Goal: Task Accomplishment & Management: Manage account settings

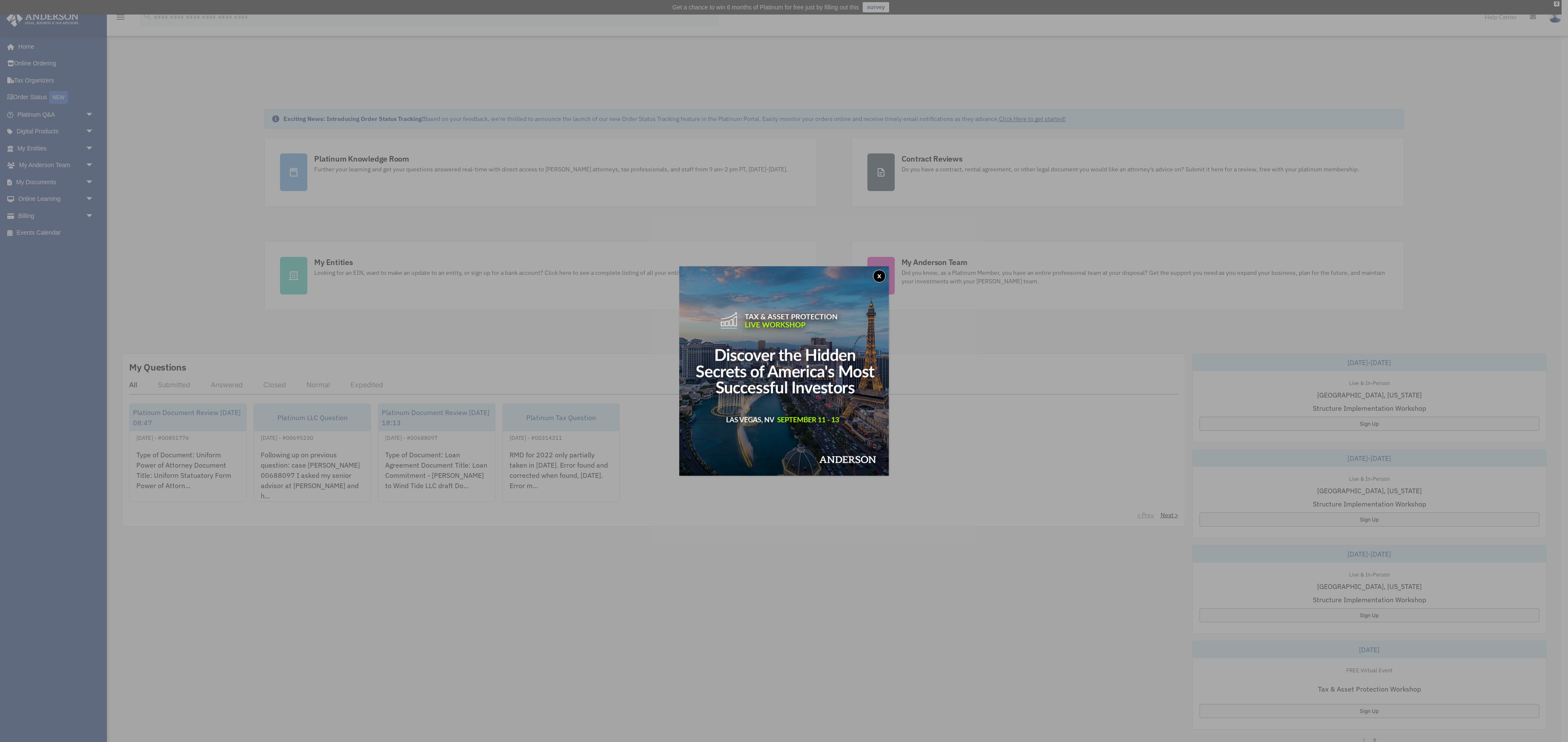
click at [876, 273] on button "x" at bounding box center [879, 276] width 13 height 13
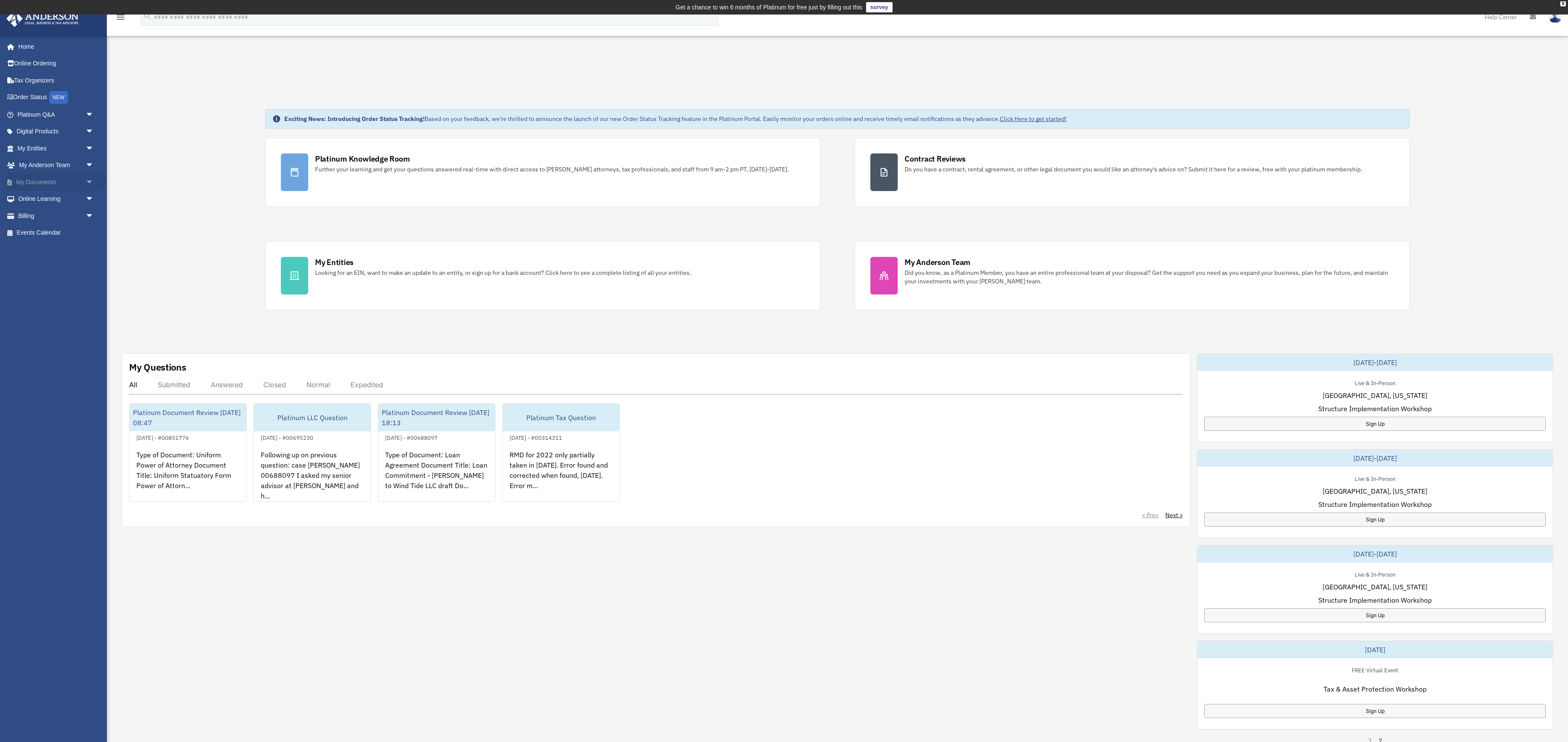
click at [43, 190] on link "My Documents arrow_drop_down" at bounding box center [56, 182] width 101 height 17
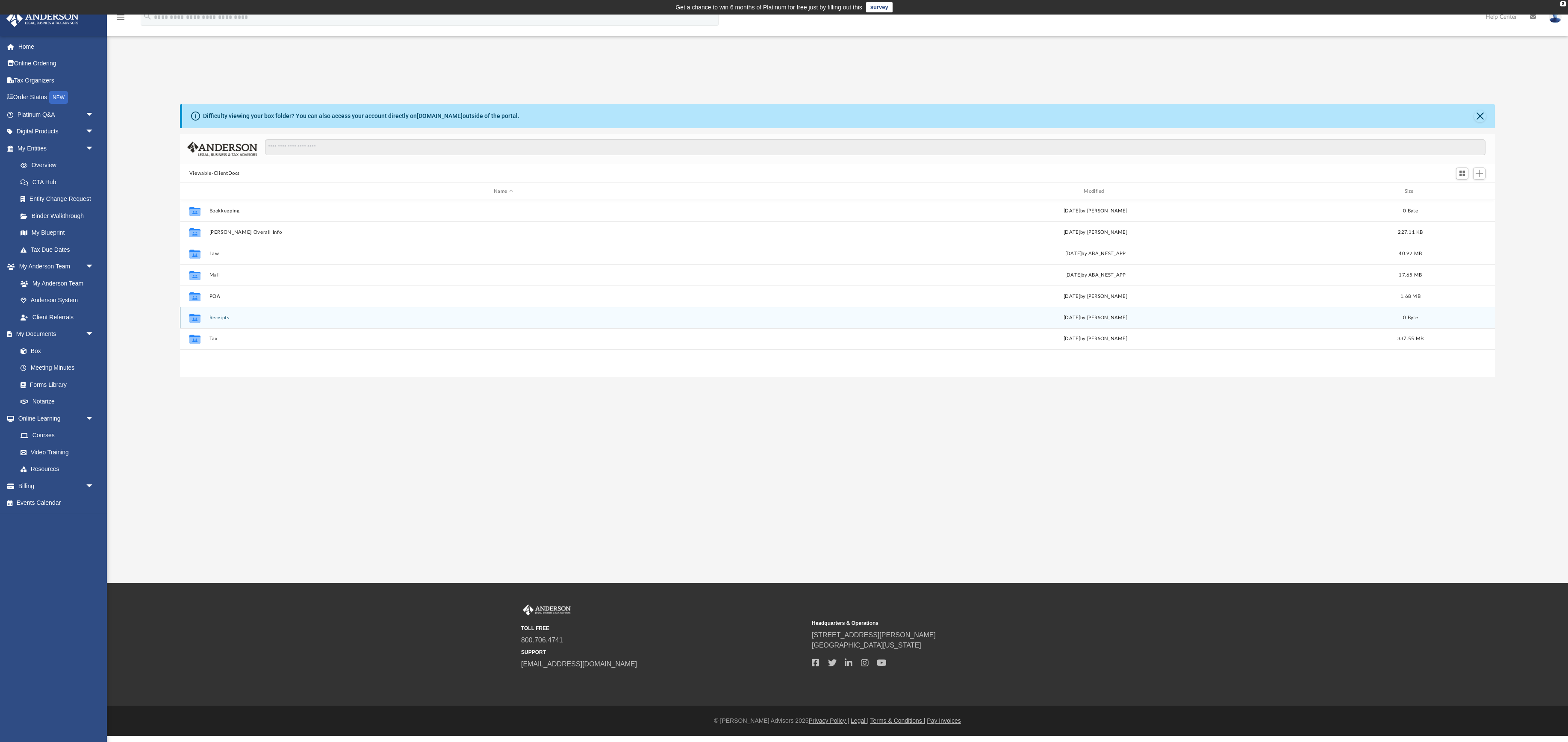
scroll to position [255, 1315]
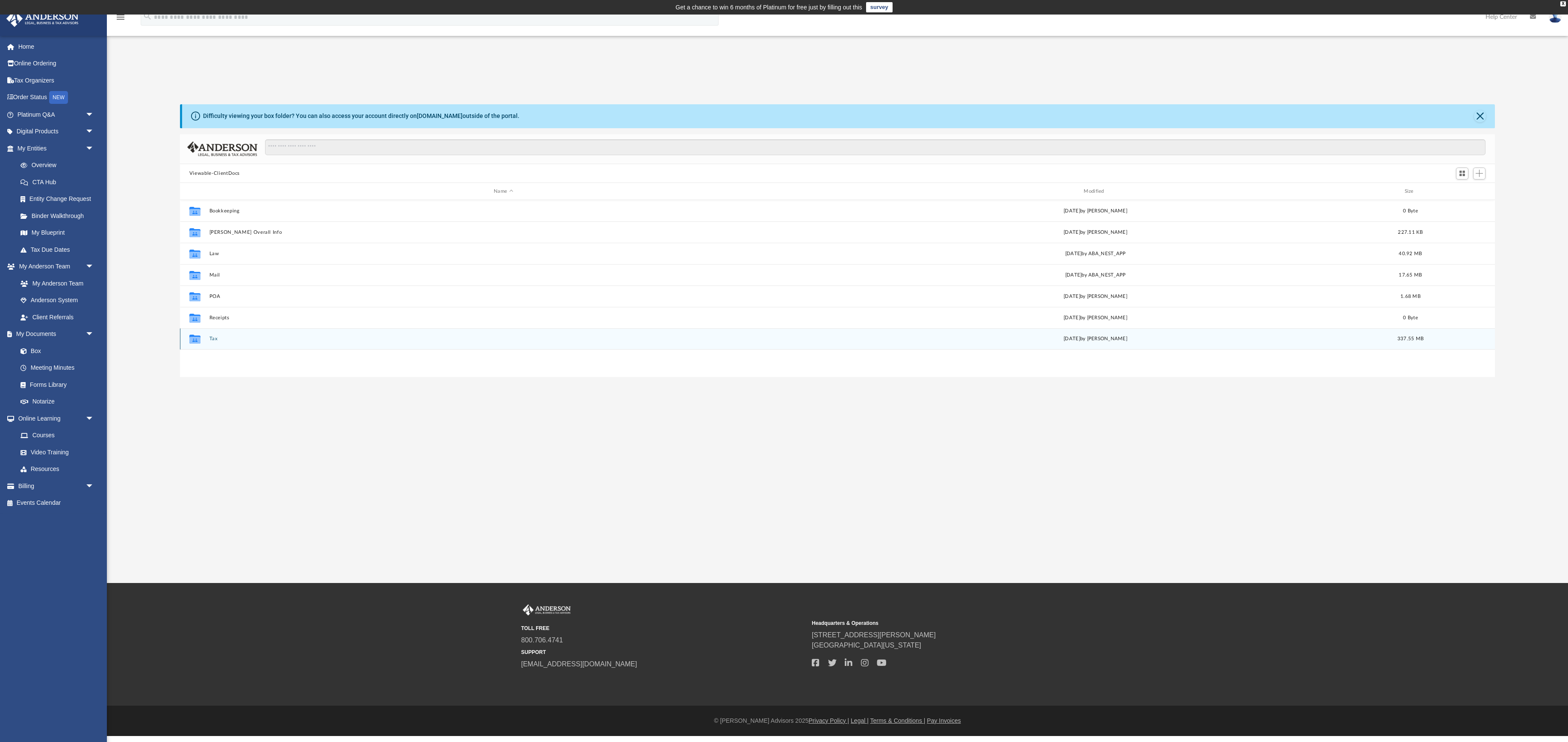
click at [212, 350] on div "Collaborated Folder Tax Sun Aug 10 2025 by Dana Curran 337.55 MB" at bounding box center [838, 339] width 1315 height 22
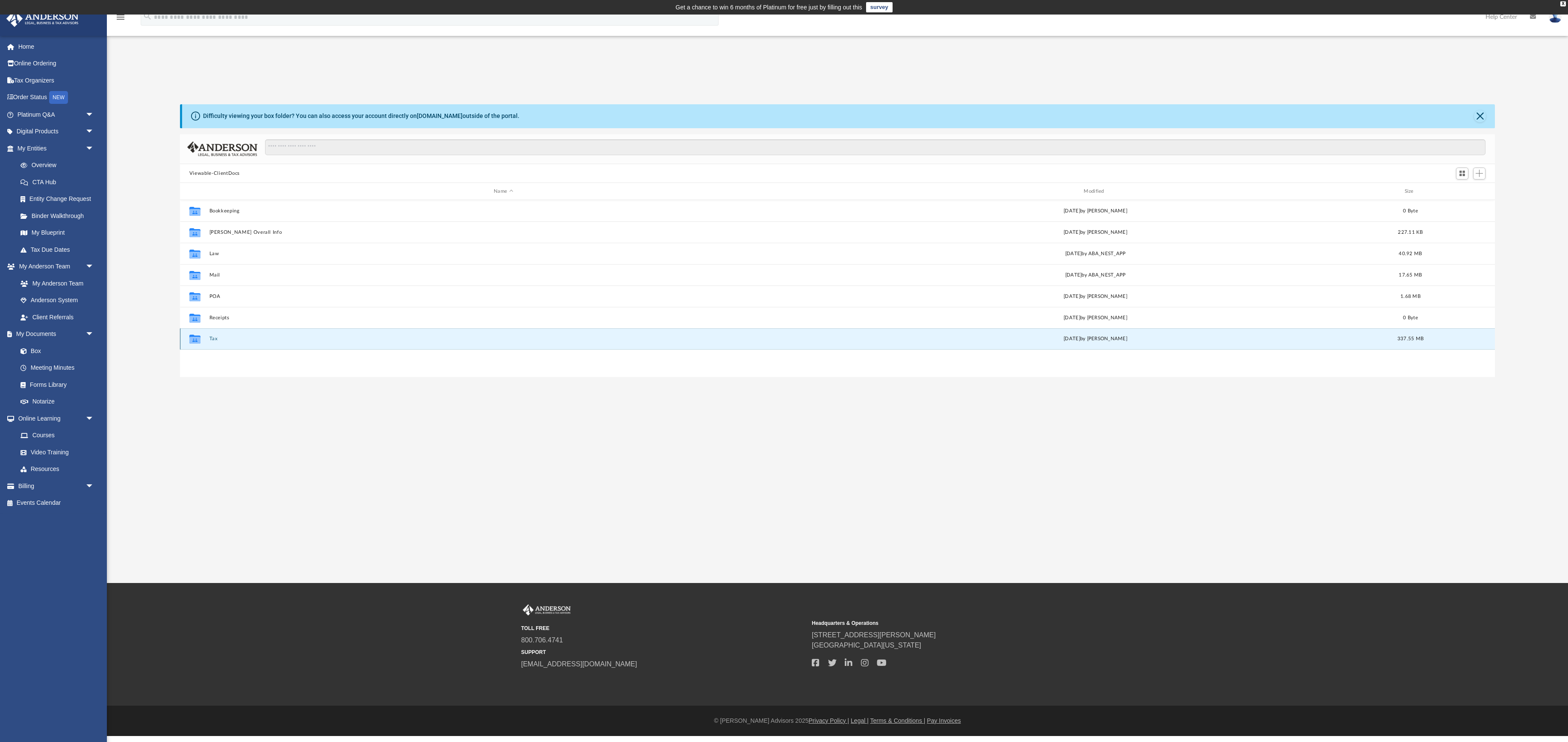
click at [213, 342] on button "Tax" at bounding box center [503, 339] width 588 height 5
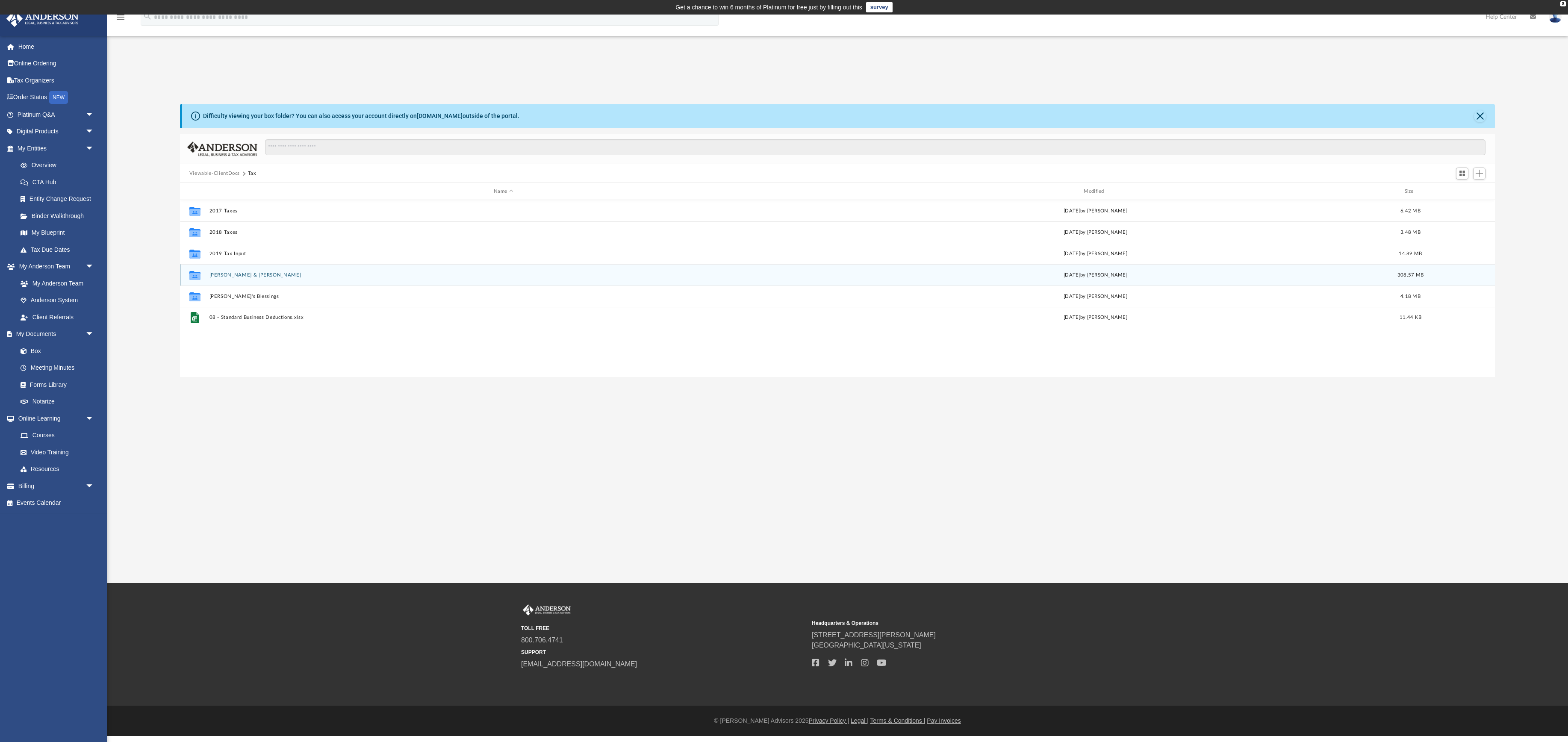
click at [230, 278] on button "Curran, Dana & Barry" at bounding box center [503, 275] width 588 height 5
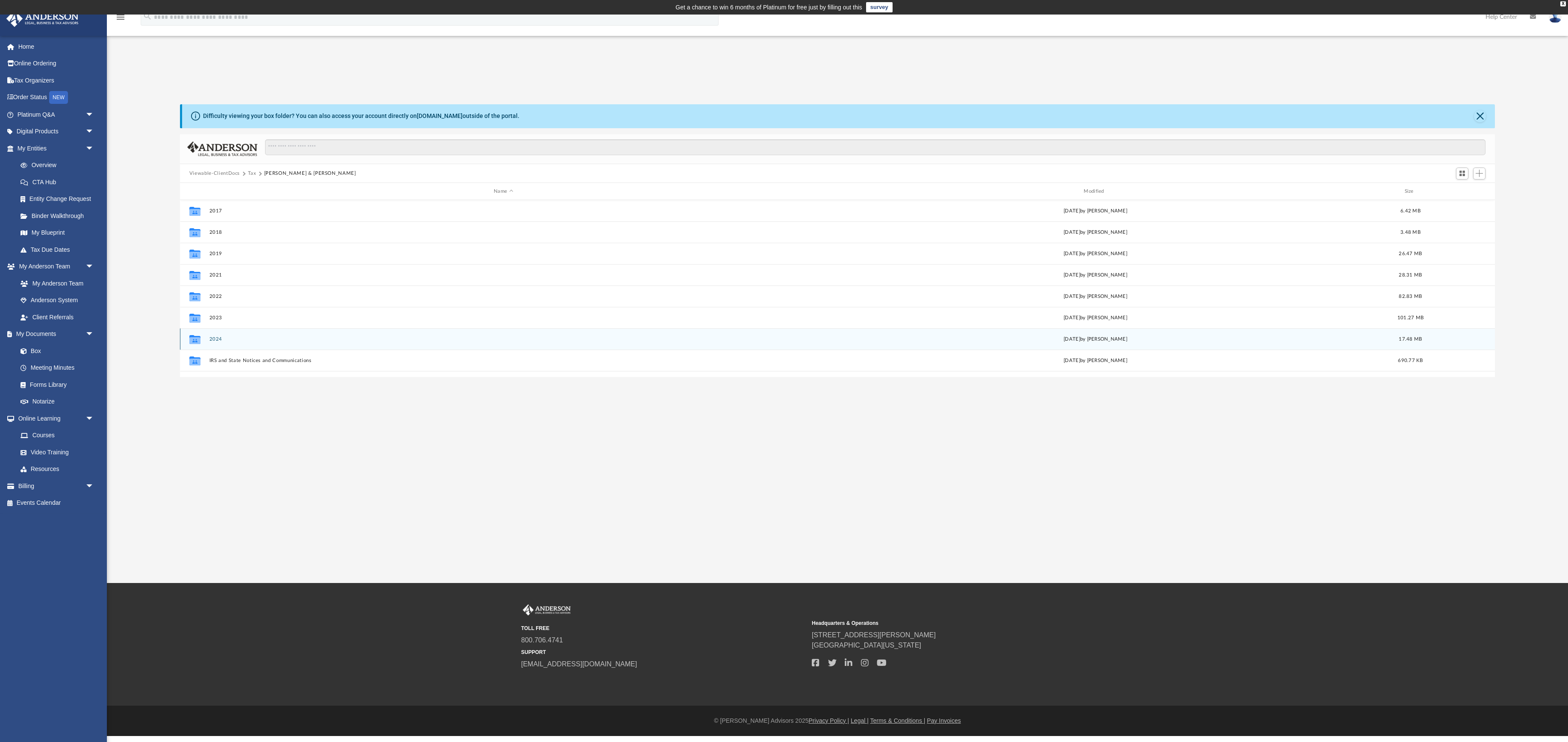
click at [219, 342] on button "2024" at bounding box center [503, 339] width 588 height 5
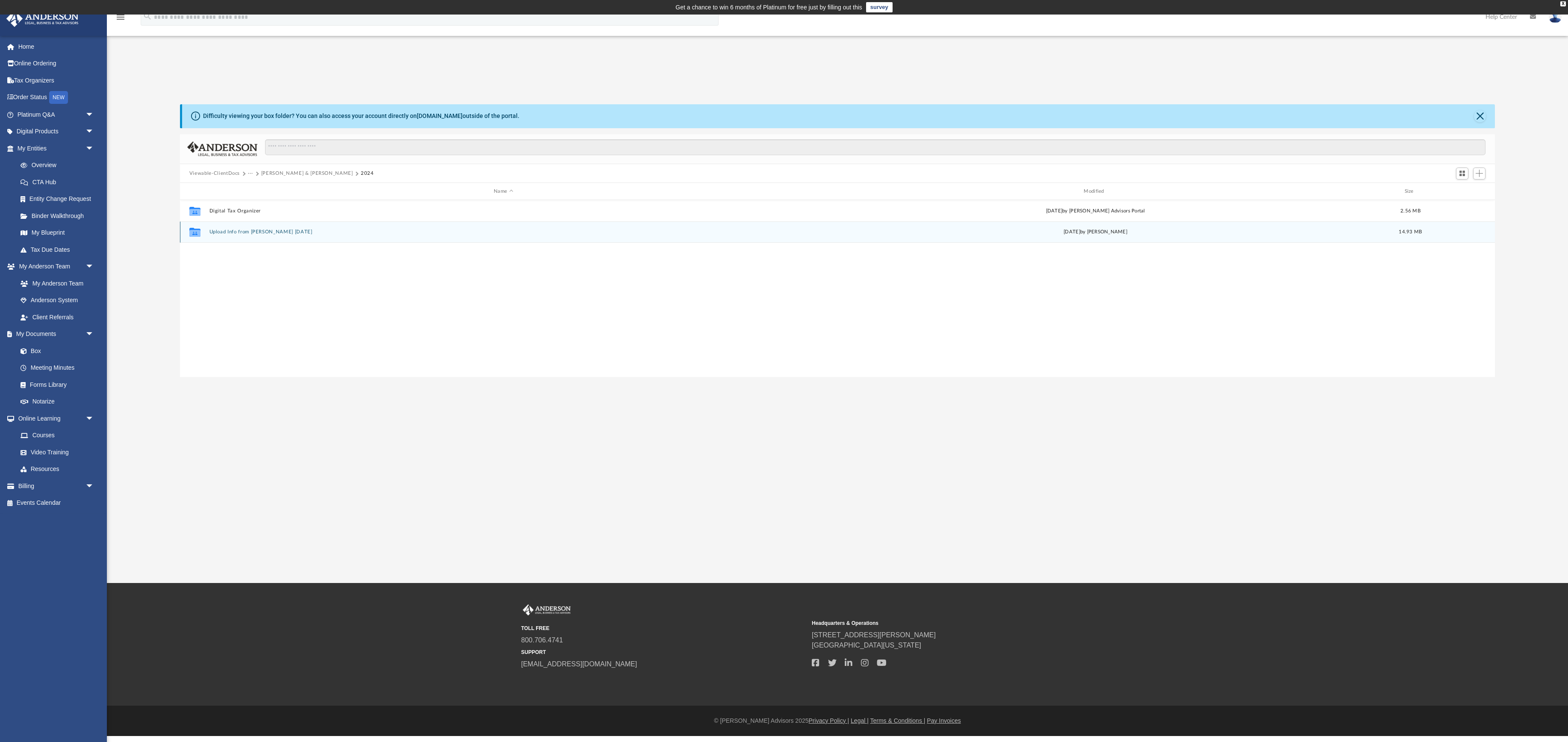
click at [225, 235] on button "Upload Info from Dana 2025MAY20" at bounding box center [503, 232] width 588 height 5
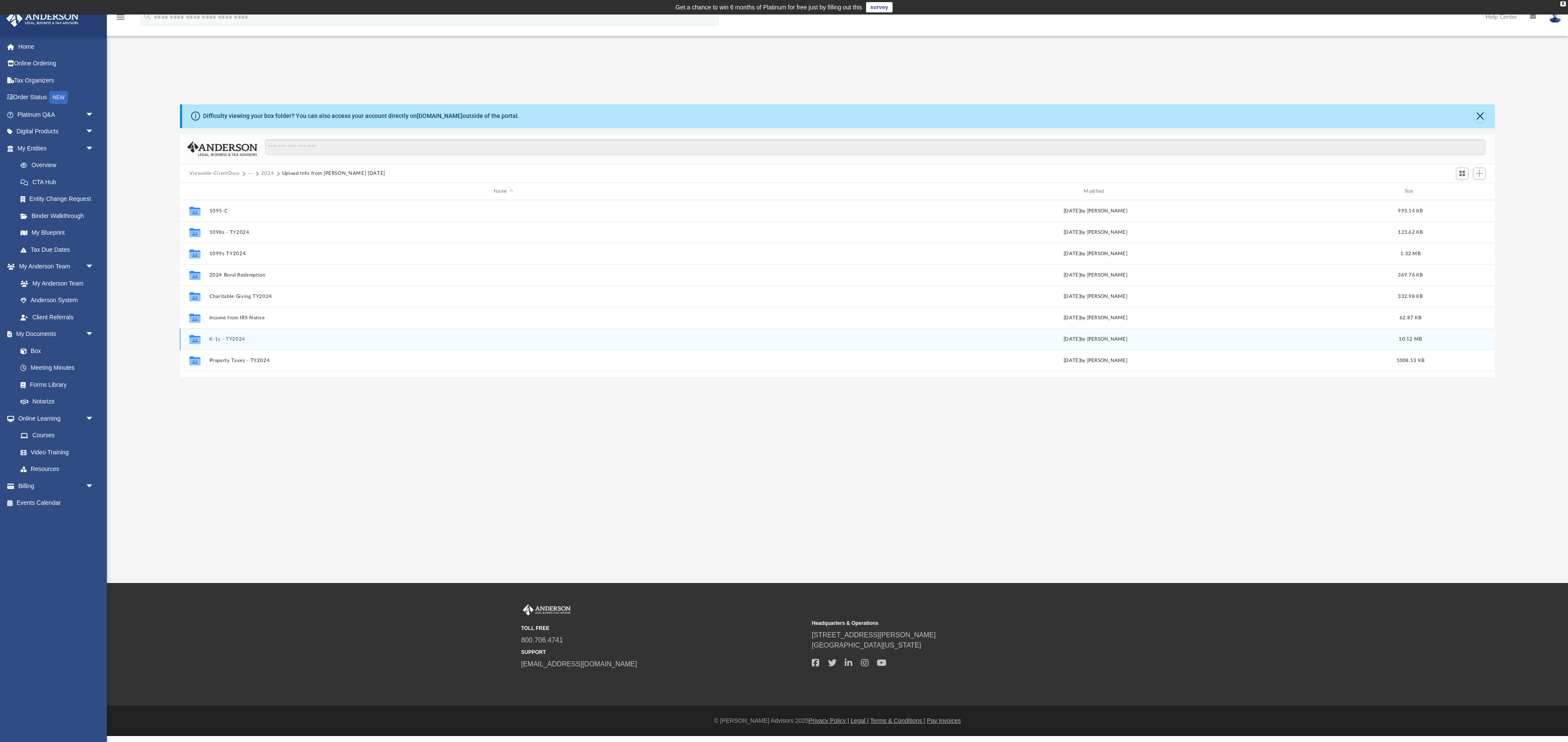
click at [228, 342] on button "K-1s - TY2024" at bounding box center [503, 339] width 588 height 5
click at [313, 350] on div "File 2024 K-1 Tracking as of 2025MAY19.xlsx Mon May 19 2025 by Dana Curran 14.7…" at bounding box center [838, 339] width 1315 height 22
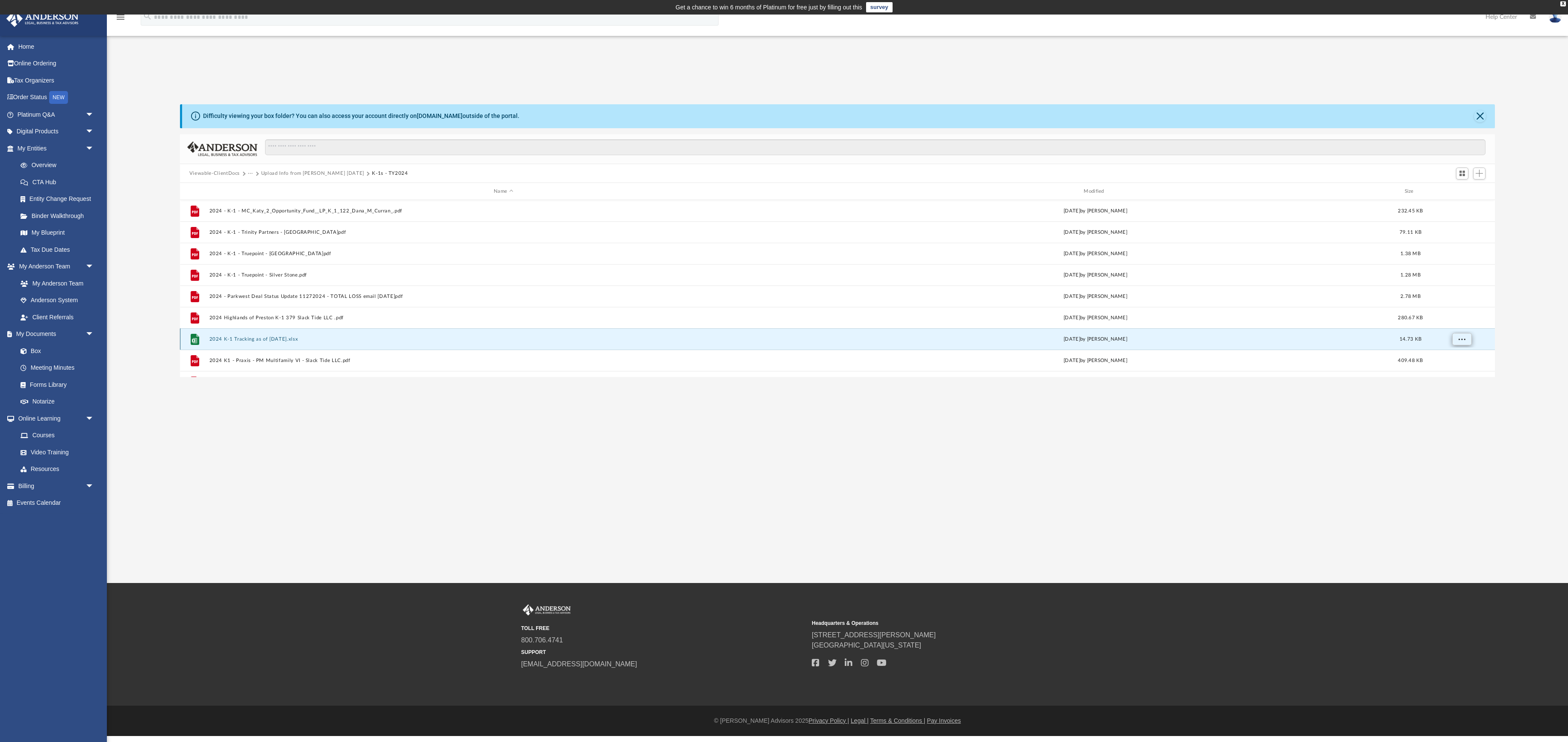
click at [1459, 342] on span "More options" at bounding box center [1462, 339] width 7 height 5
drag, startPoint x: 1370, startPoint y: 492, endPoint x: 1374, endPoint y: 477, distance: 15.5
click at [1370, 492] on div "App curranfin@gmail.com Sign Out curranfin@gmail.com Home Online Ordering Tax O…" at bounding box center [784, 299] width 1568 height 568
click at [1476, 177] on span "Add" at bounding box center [1480, 173] width 7 height 7
click at [1461, 219] on li "Upload" at bounding box center [1465, 215] width 28 height 9
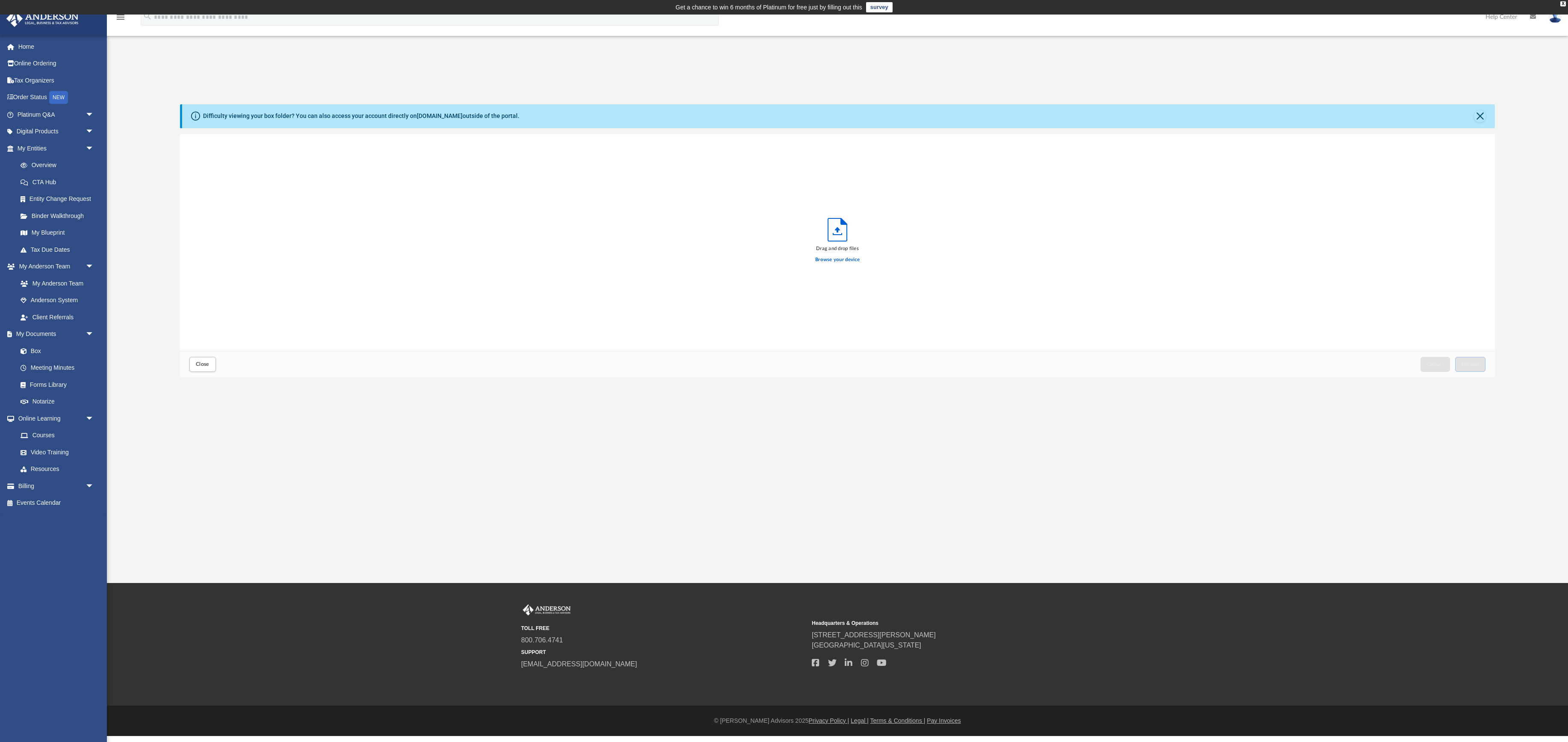
scroll to position [280, 1315]
click at [1462, 367] on span "Upload" at bounding box center [1471, 365] width 18 height 5
click at [209, 367] on span "Close" at bounding box center [203, 365] width 14 height 5
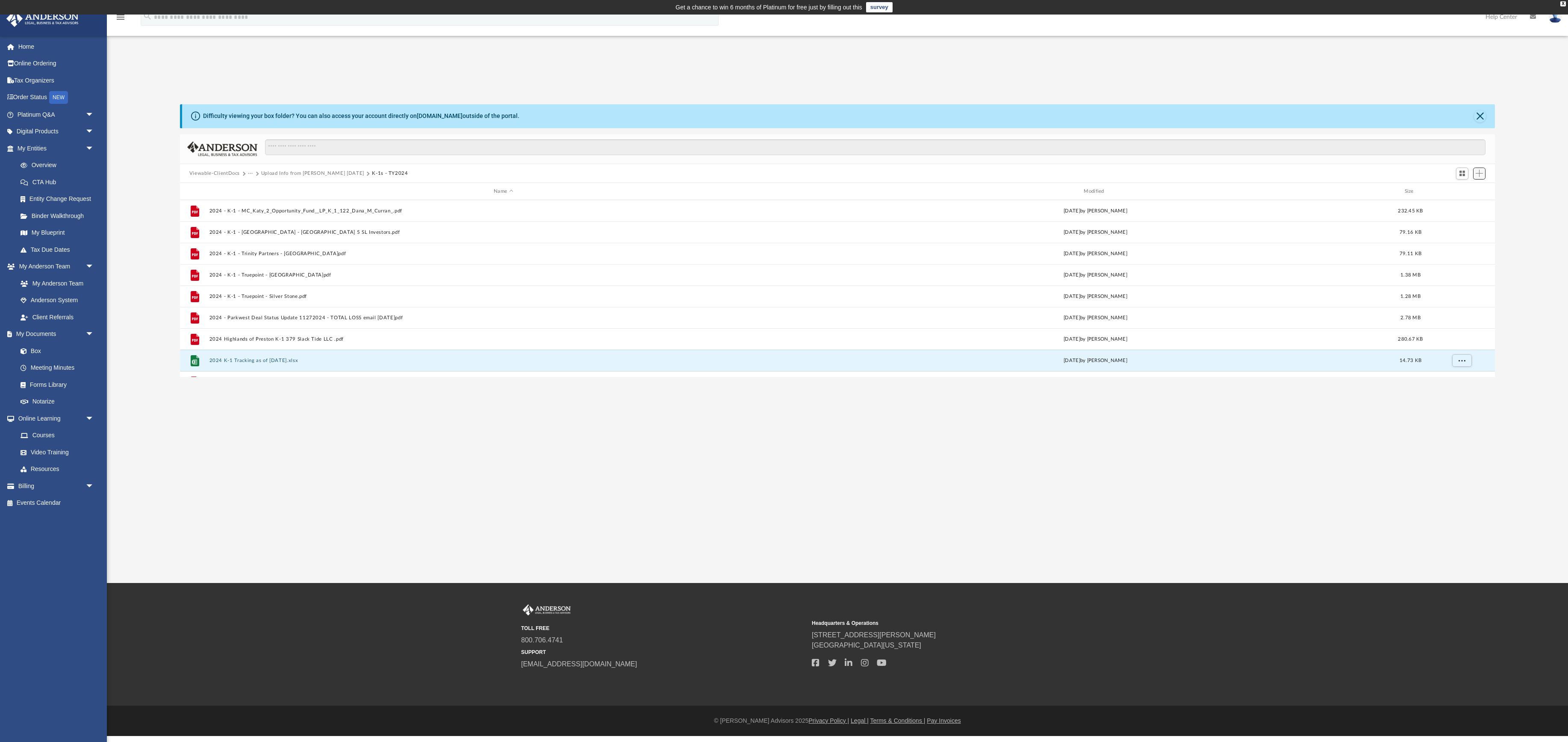
click at [1480, 177] on span "Add" at bounding box center [1480, 173] width 7 height 7
click at [1460, 215] on li "Upload" at bounding box center [1465, 215] width 28 height 9
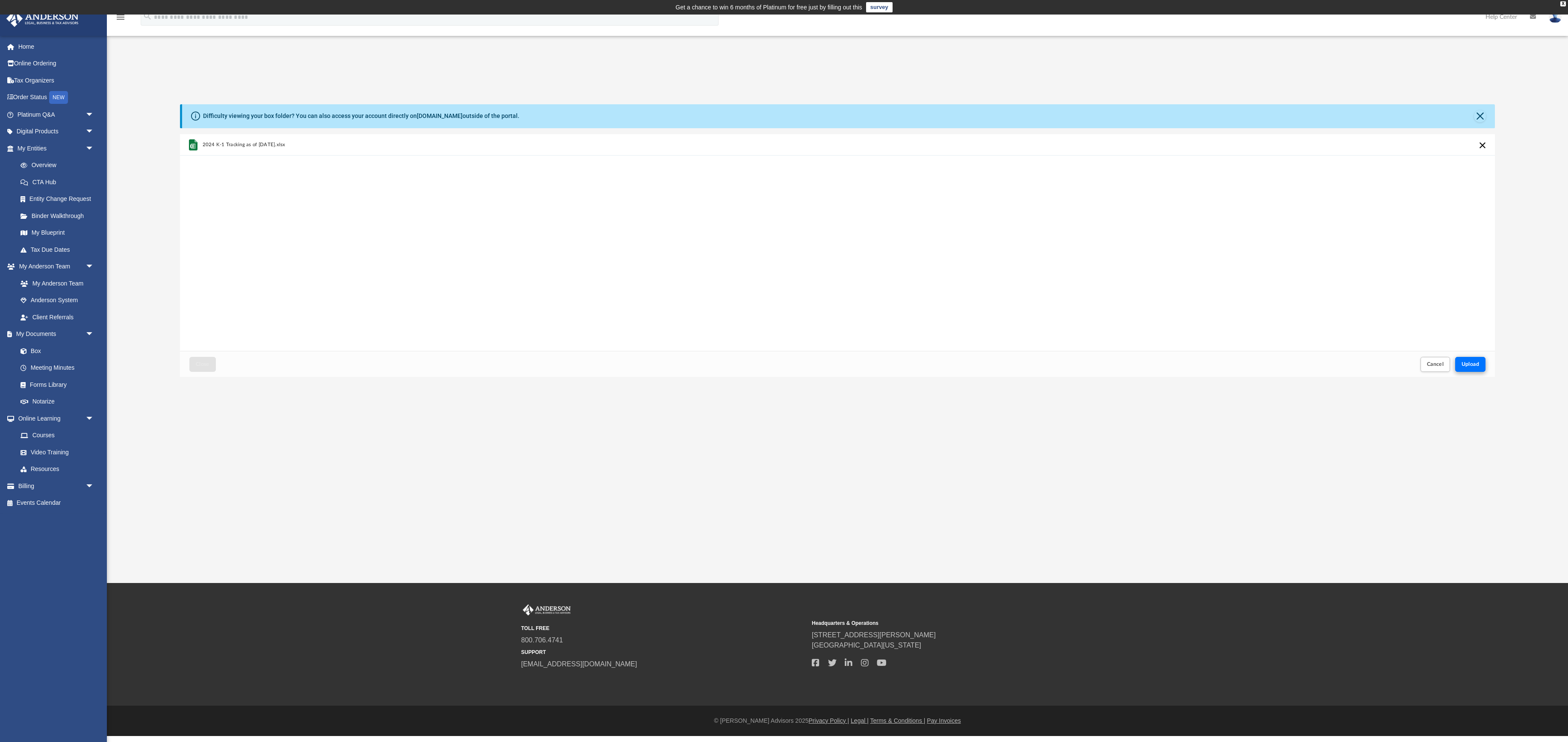
click at [1481, 372] on button "Upload" at bounding box center [1471, 365] width 31 height 15
click at [216, 372] on button "Close" at bounding box center [202, 365] width 26 height 15
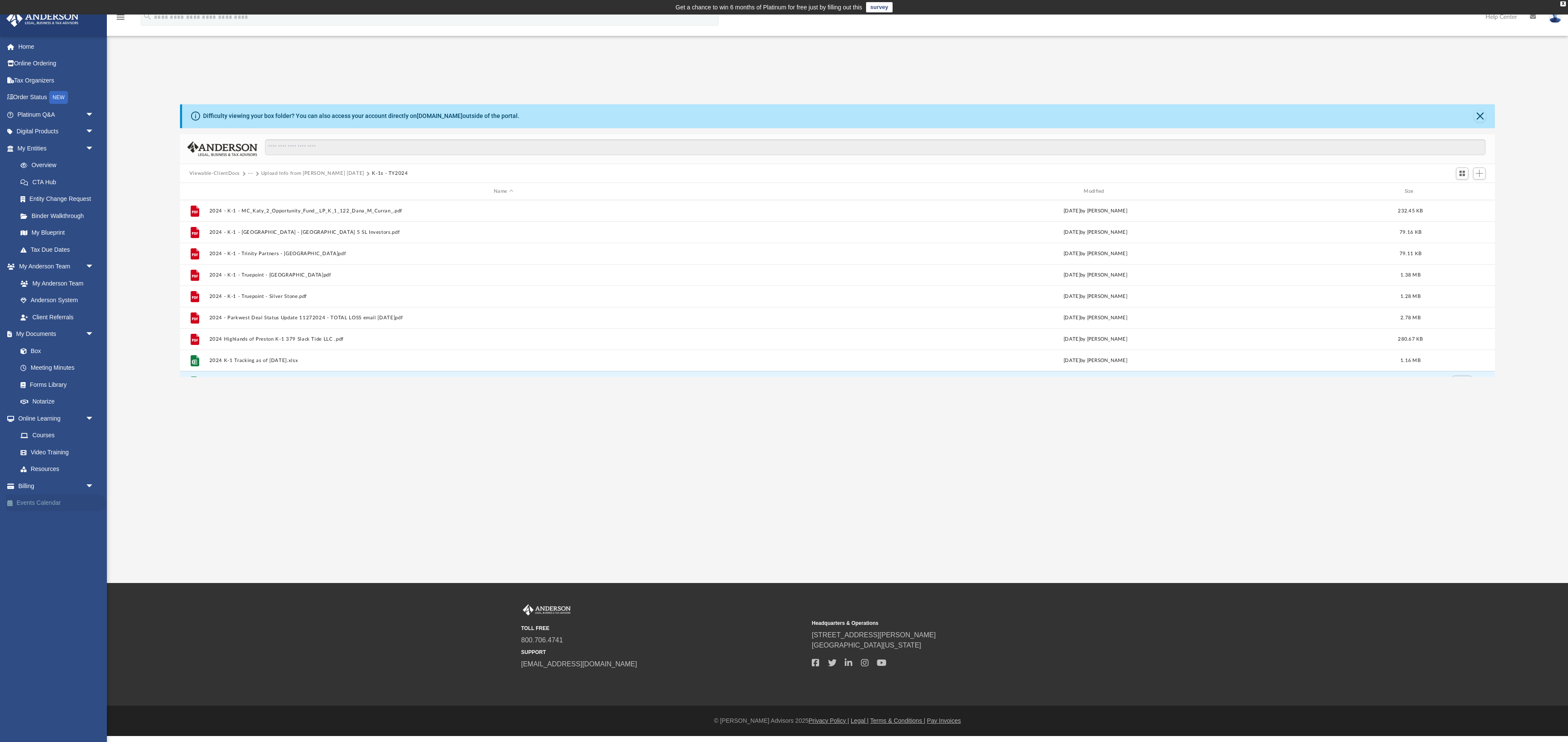
click at [62, 512] on link "Events Calendar" at bounding box center [56, 503] width 101 height 17
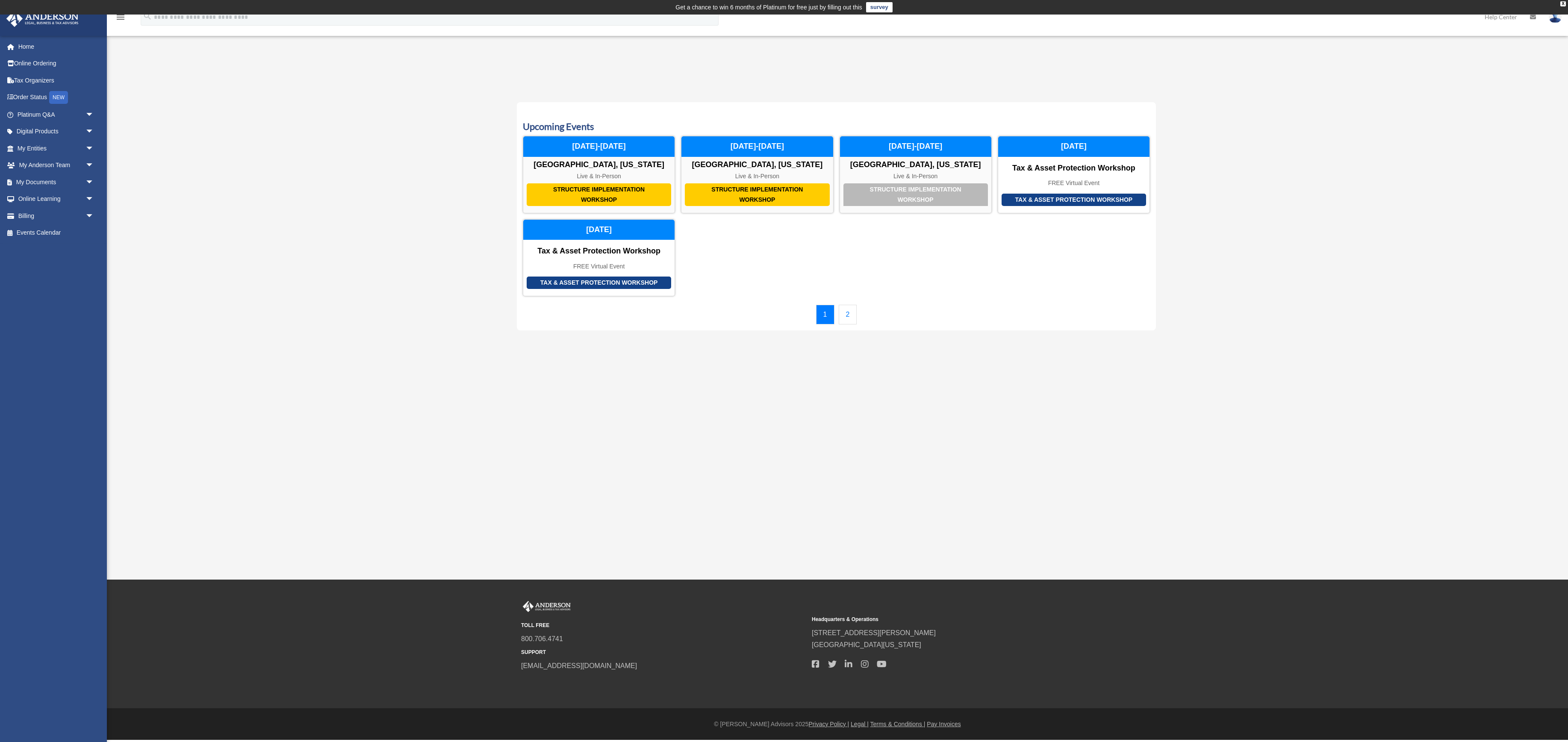
click at [851, 325] on link "2" at bounding box center [847, 314] width 18 height 20
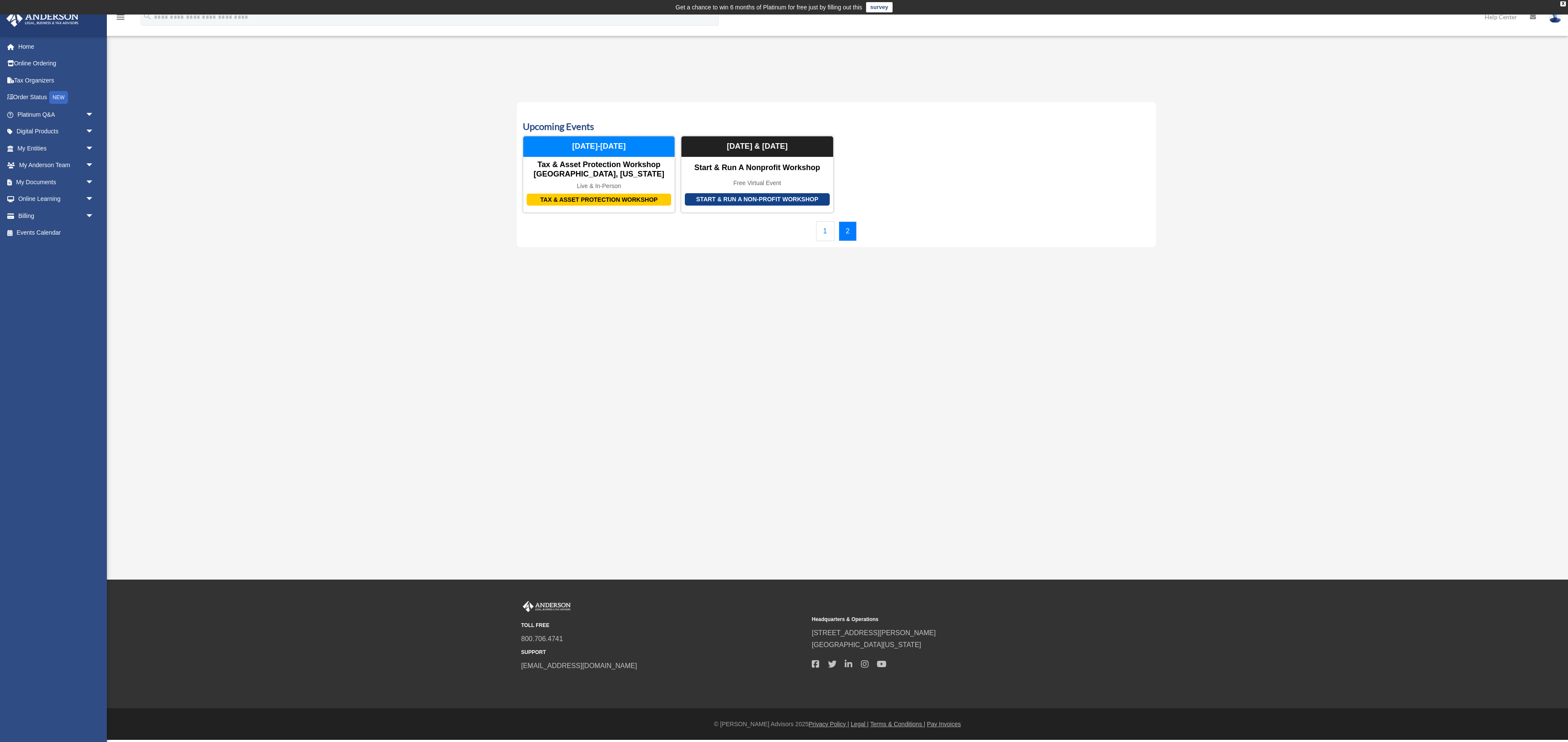
click at [820, 241] on link "1" at bounding box center [825, 231] width 18 height 20
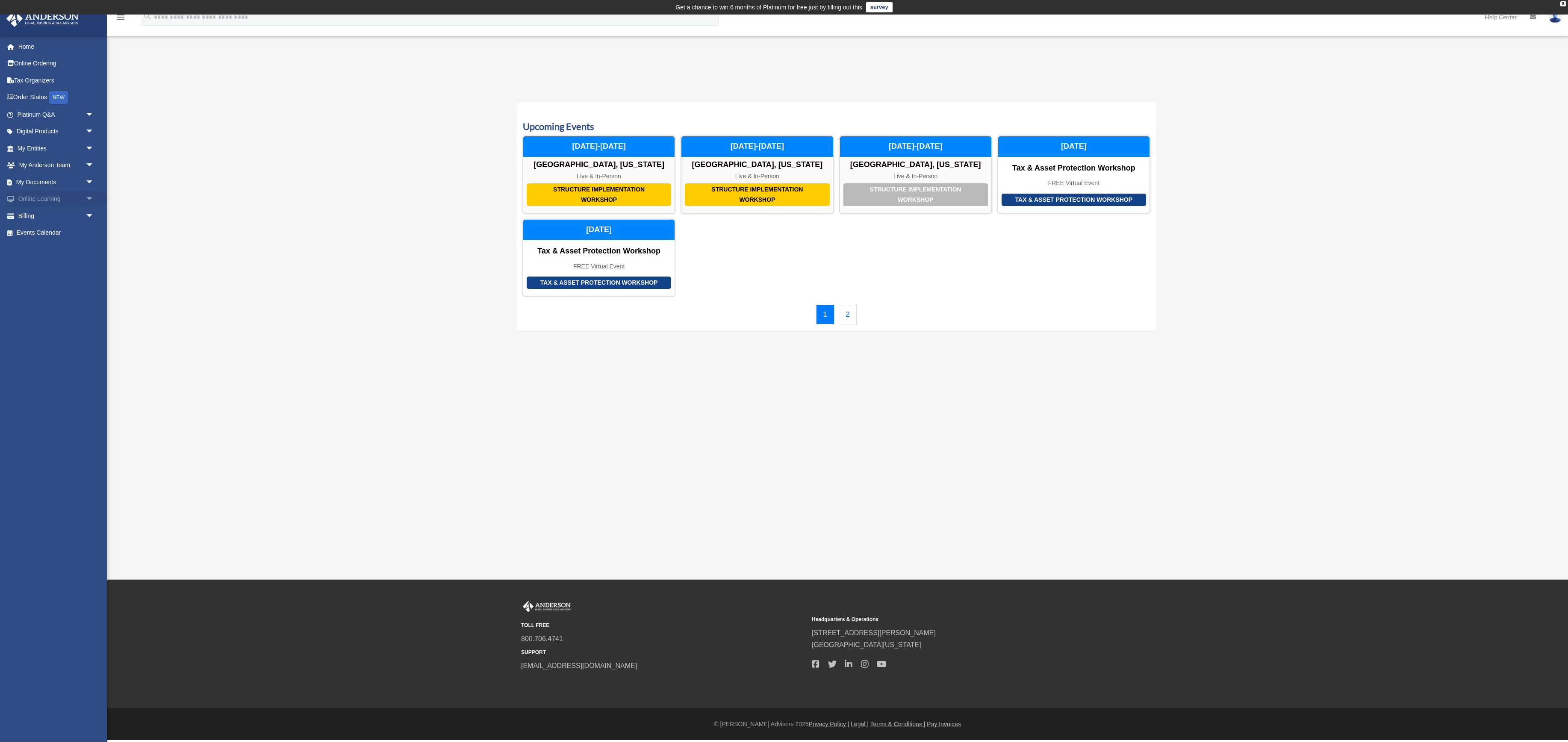
click at [86, 208] on span "arrow_drop_down" at bounding box center [94, 199] width 17 height 18
click at [318, 392] on div "Calendar curranfin@gmail.com Sign Out curranfin@gmail.com Home Online Ordering …" at bounding box center [784, 297] width 1568 height 565
